Goal: Use online tool/utility: Utilize a website feature to perform a specific function

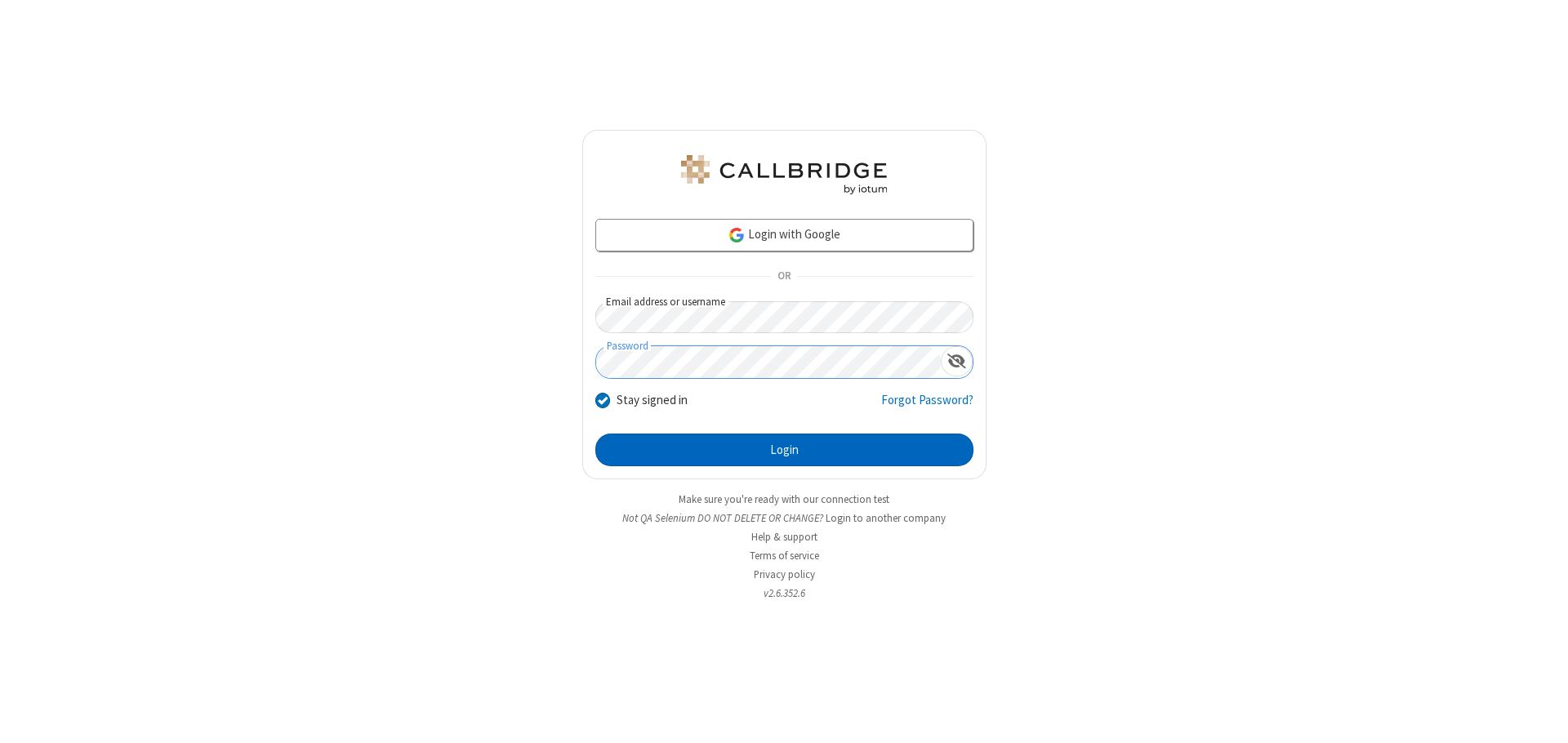
click at [784, 450] on button "Login" at bounding box center [785, 449] width 379 height 33
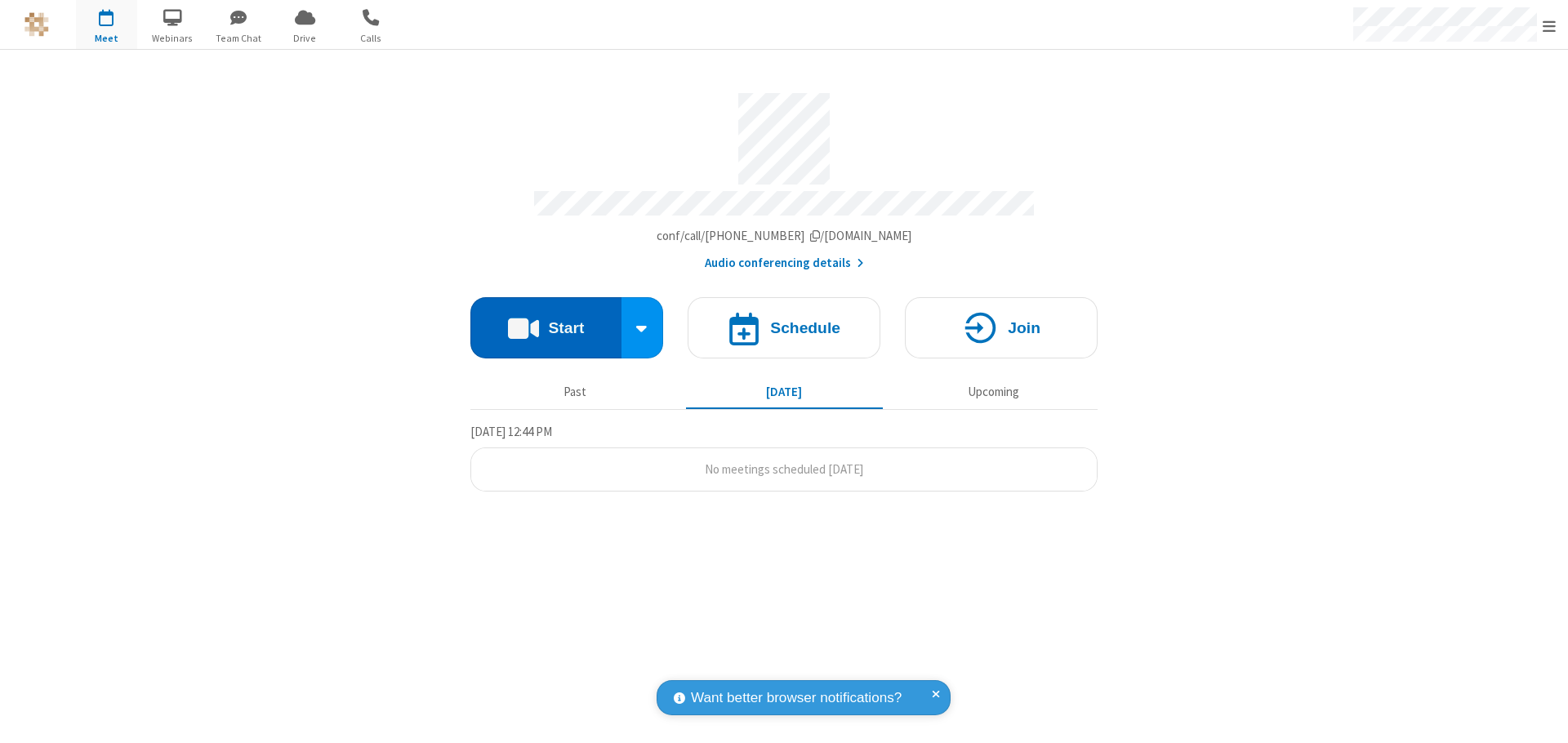
click at [546, 320] on button "Start" at bounding box center [546, 327] width 151 height 61
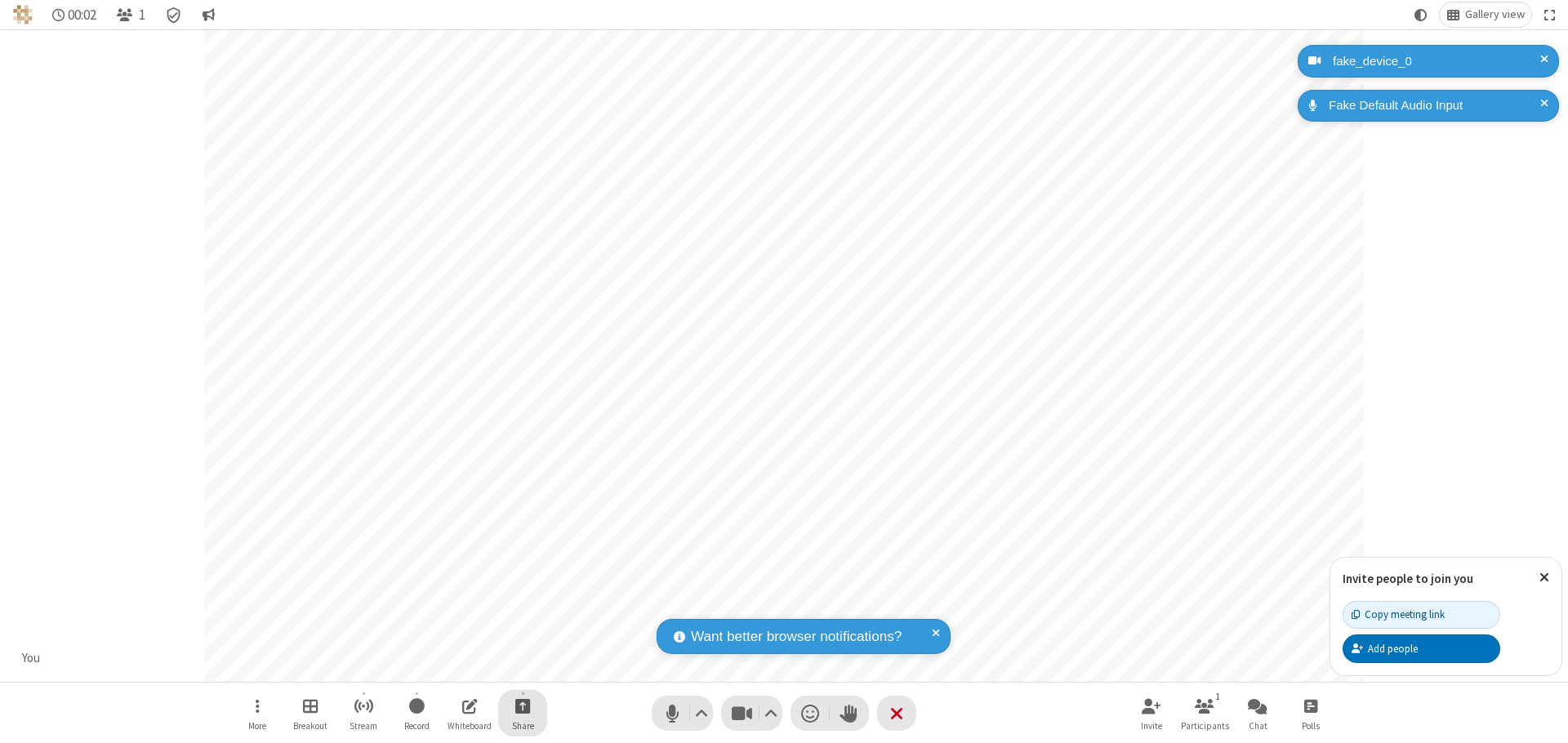
click at [523, 705] on span "Start sharing" at bounding box center [523, 705] width 16 height 20
click at [456, 666] on span "Share my screen" at bounding box center [456, 667] width 19 height 14
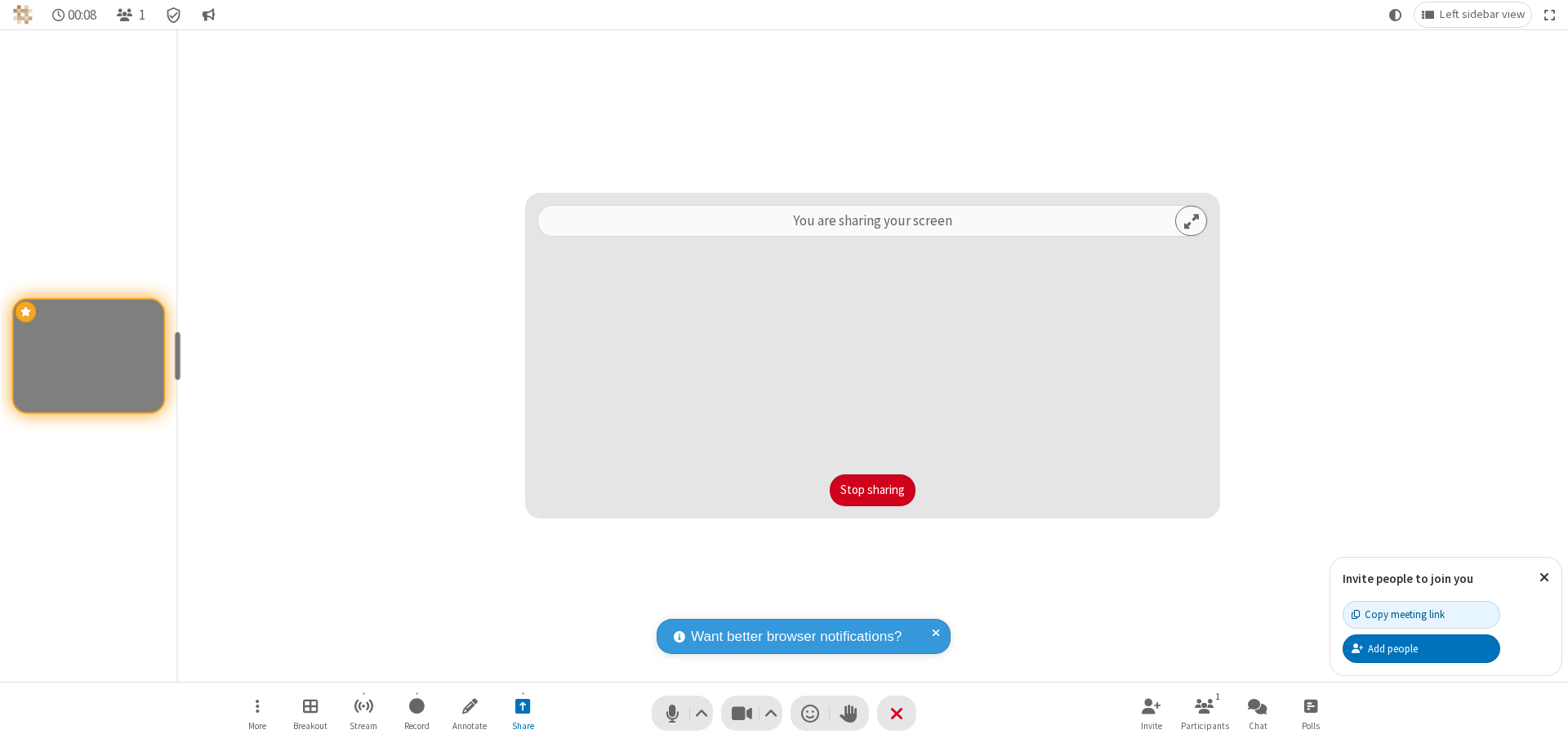
click at [872, 490] on button "Stop sharing" at bounding box center [873, 490] width 86 height 33
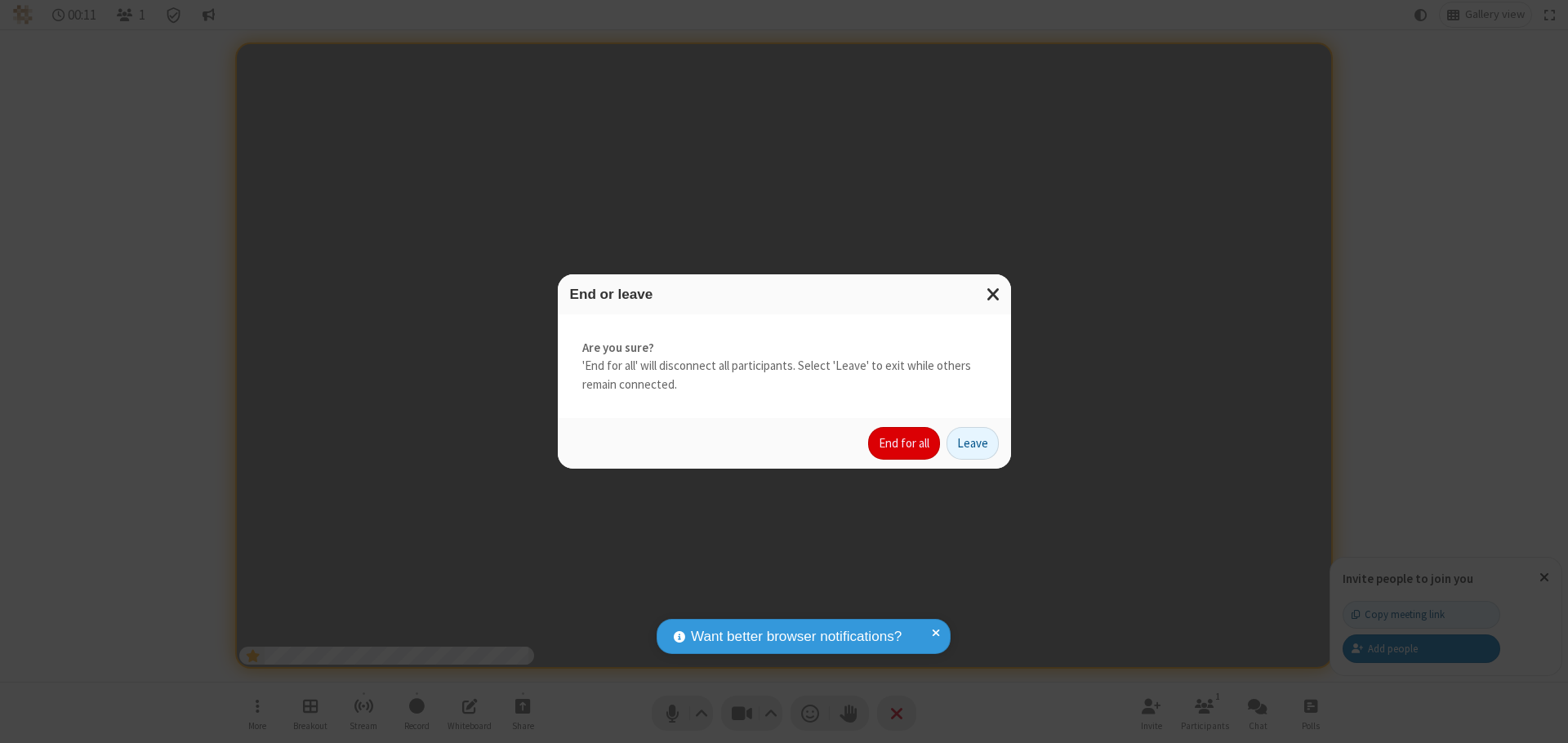
click at [905, 443] on button "End for all" at bounding box center [904, 443] width 72 height 33
